Goal: Book appointment/travel/reservation

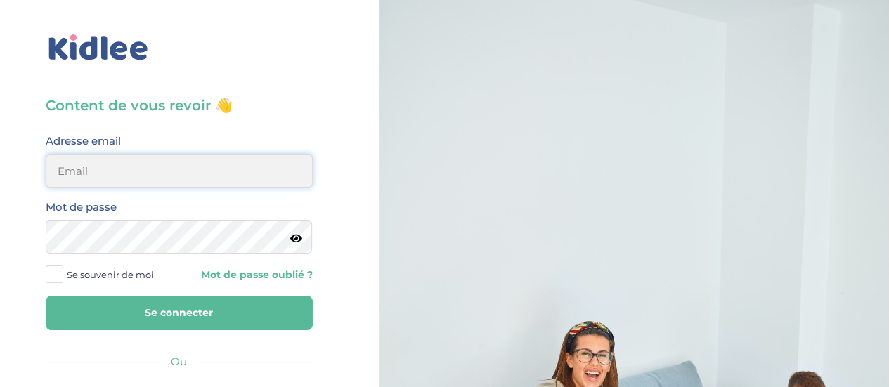
type input "thi.tighermine@gmail.com"
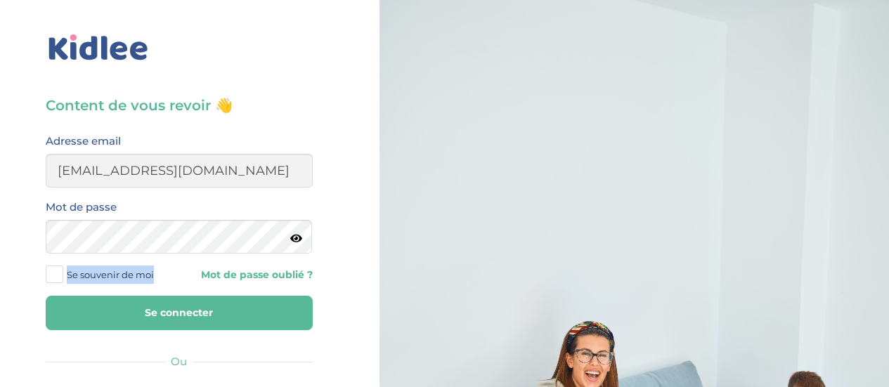
drag, startPoint x: 59, startPoint y: 273, endPoint x: 32, endPoint y: 277, distance: 26.9
click at [32, 277] on div "Content de vous revoir 👋 Avant de poursuivre veuillez vérifier que tous les cha…" at bounding box center [178, 336] width 379 height 672
click at [54, 276] on span at bounding box center [55, 275] width 18 height 18
click at [0, 0] on input "Se souvenir de moi" at bounding box center [0, 0] width 0 height 0
click at [125, 315] on button "Se connecter" at bounding box center [179, 313] width 267 height 34
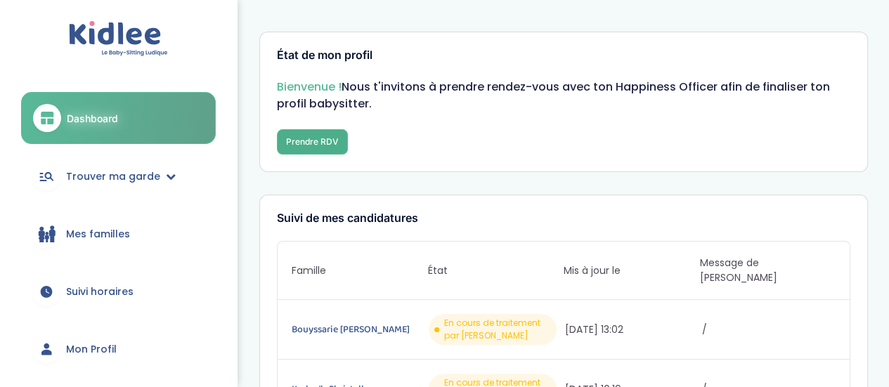
click at [290, 148] on button "Prendre RDV" at bounding box center [312, 141] width 71 height 25
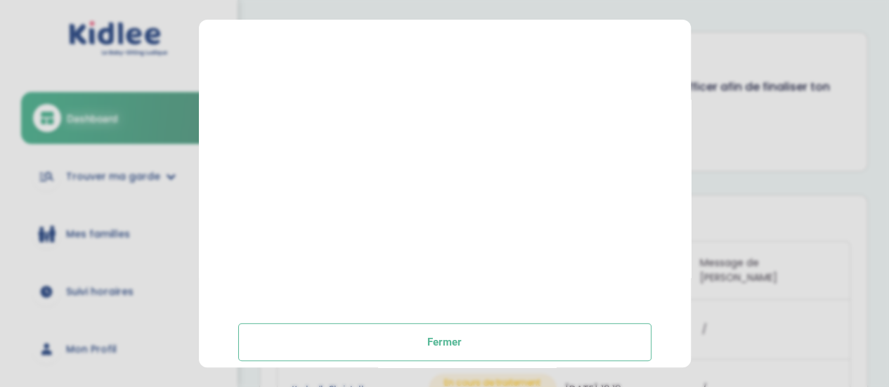
scroll to position [471, 0]
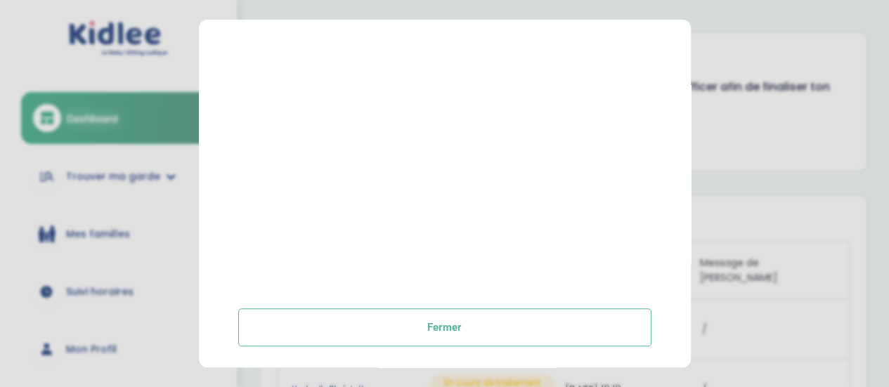
click at [412, 325] on button "Fermer" at bounding box center [444, 327] width 413 height 38
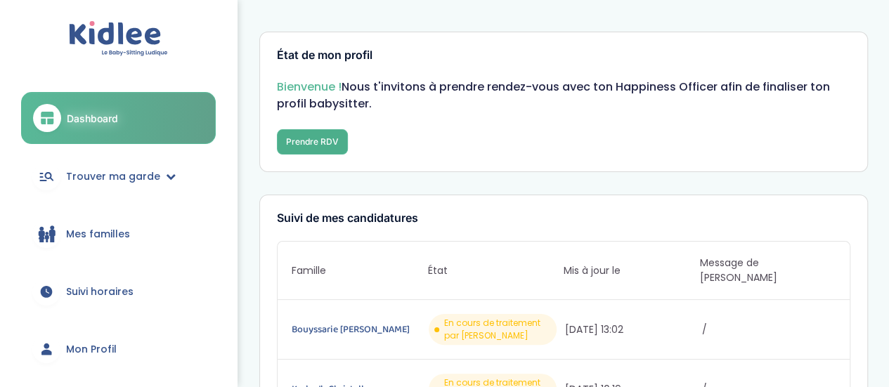
click at [313, 148] on button "Prendre RDV" at bounding box center [312, 141] width 71 height 25
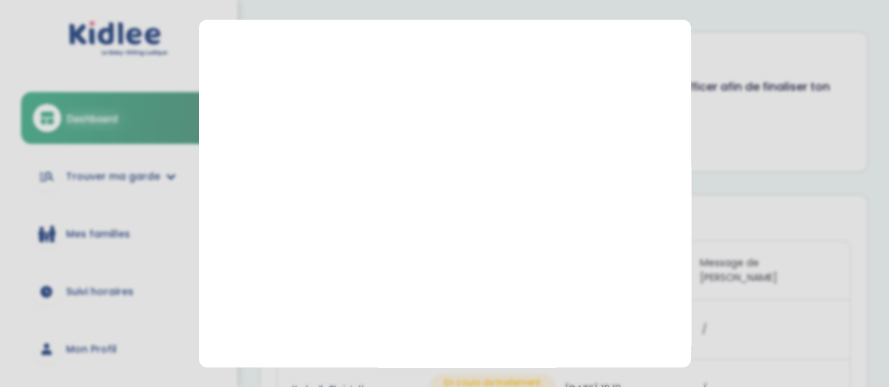
scroll to position [207, 0]
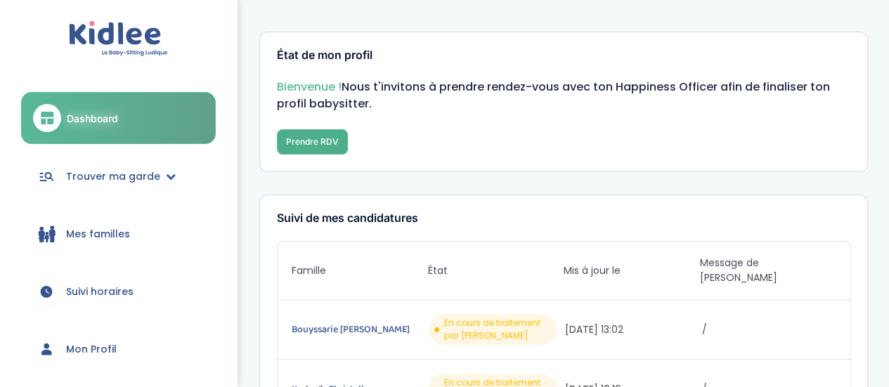
click at [316, 140] on button "Prendre RDV" at bounding box center [312, 141] width 71 height 25
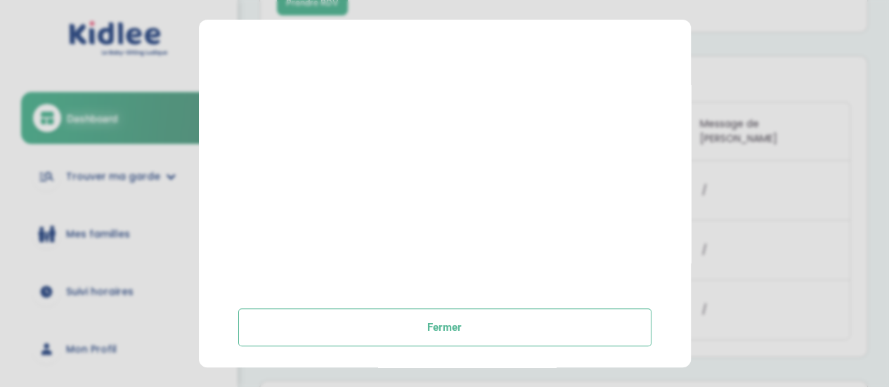
scroll to position [141, 0]
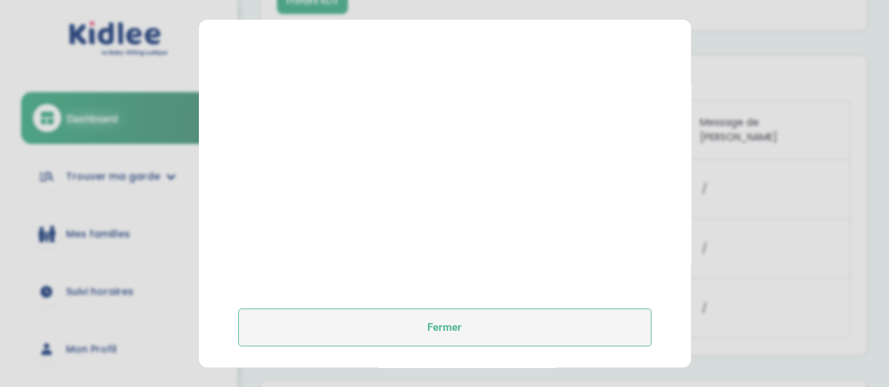
click at [481, 324] on button "Fermer" at bounding box center [444, 327] width 413 height 38
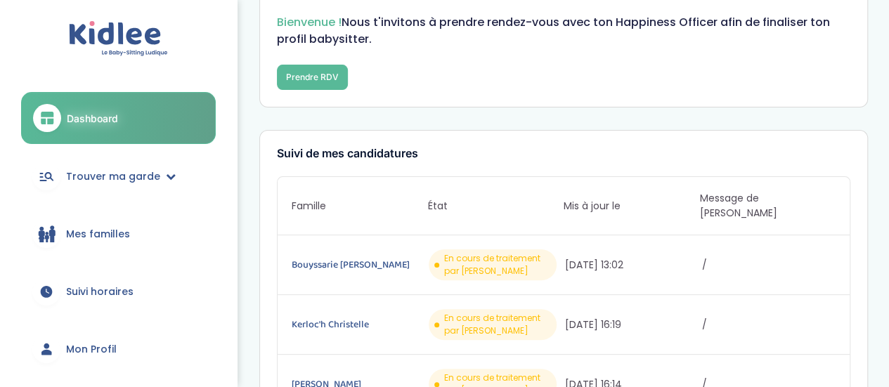
scroll to position [0, 0]
